Goal: Find specific page/section: Find specific page/section

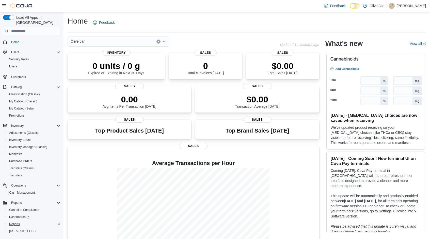
click at [17, 222] on span "Reports" at bounding box center [14, 224] width 11 height 4
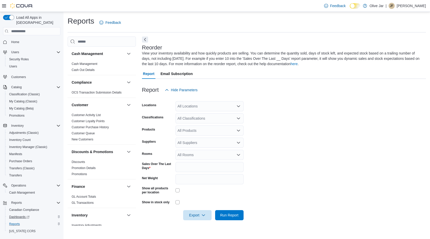
click at [18, 215] on span "Dashboards" at bounding box center [19, 217] width 20 height 4
drag, startPoint x: 295, startPoint y: 97, endPoint x: 290, endPoint y: 94, distance: 5.8
click at [295, 97] on div at bounding box center [284, 98] width 284 height 6
